Goal: Find contact information: Find contact information

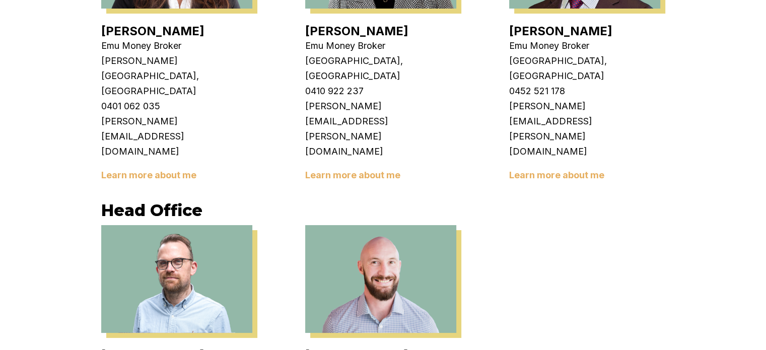
scroll to position [1685, 0]
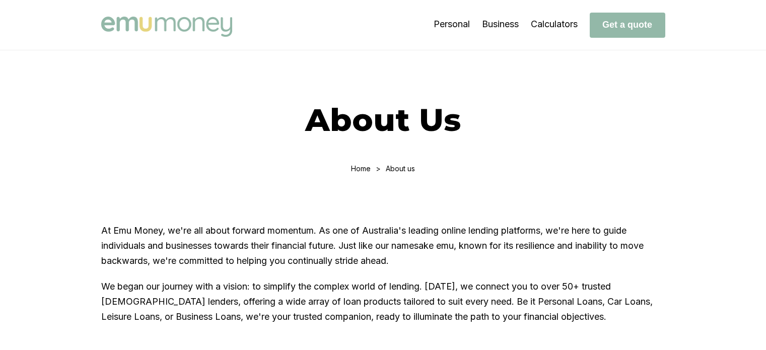
scroll to position [1685, 0]
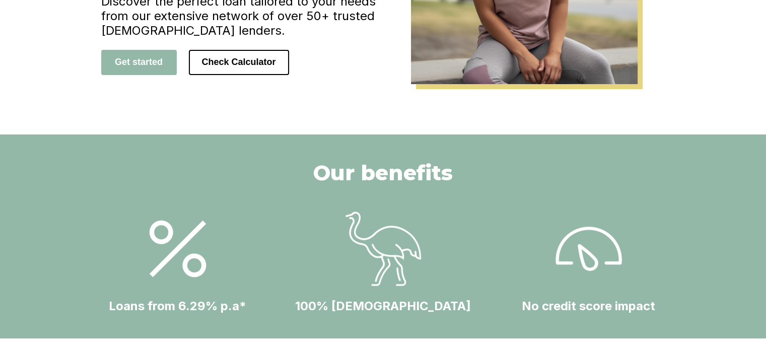
scroll to position [228, 0]
